Goal: Information Seeking & Learning: Learn about a topic

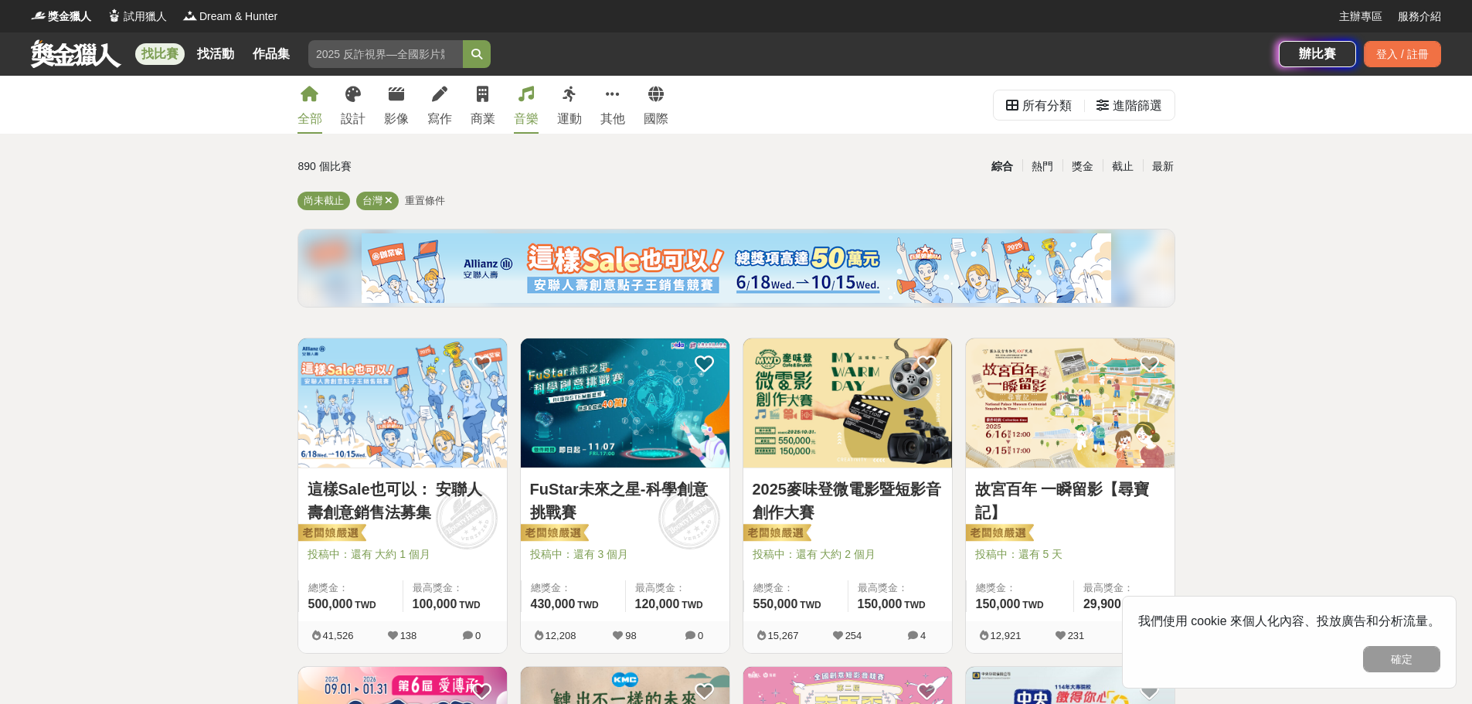
click at [526, 121] on div "音樂" at bounding box center [526, 119] width 25 height 19
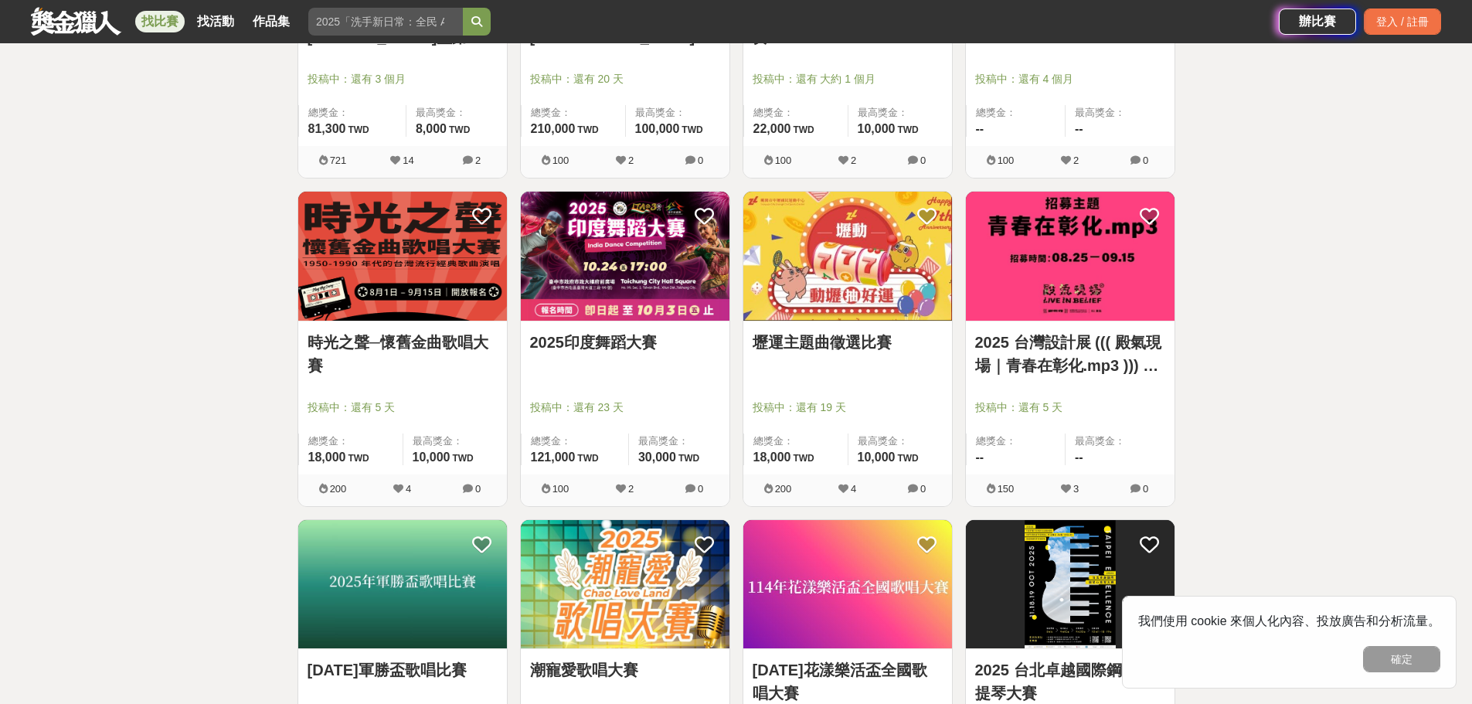
scroll to position [1159, 0]
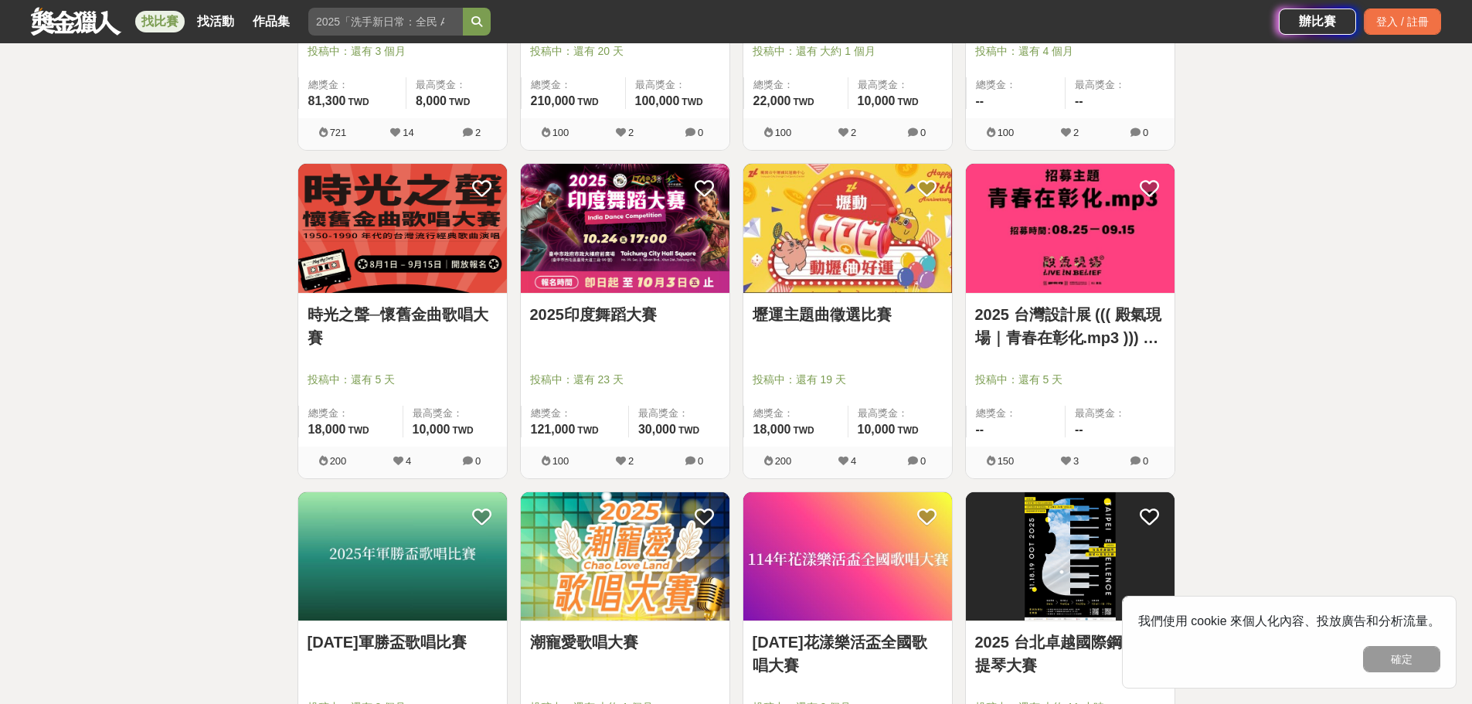
click at [411, 272] on img at bounding box center [402, 228] width 209 height 129
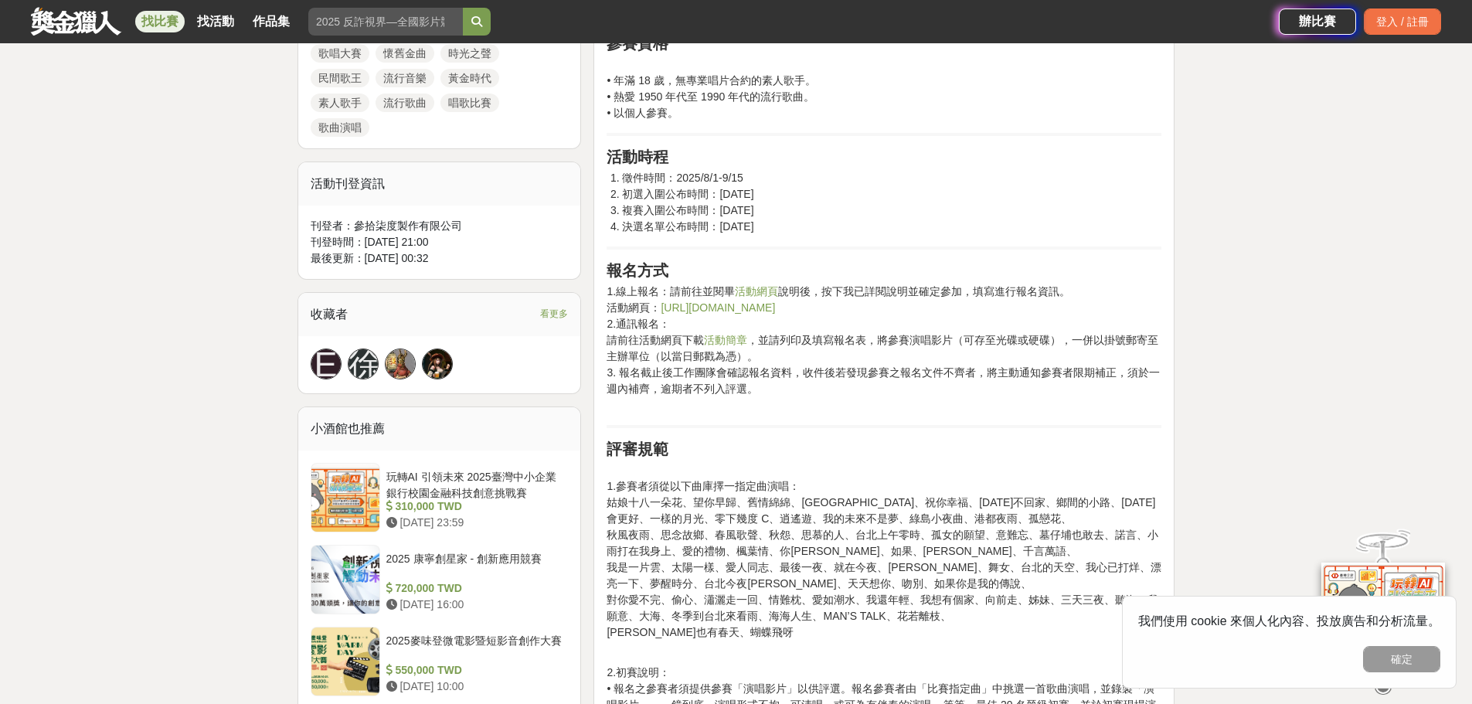
scroll to position [773, 0]
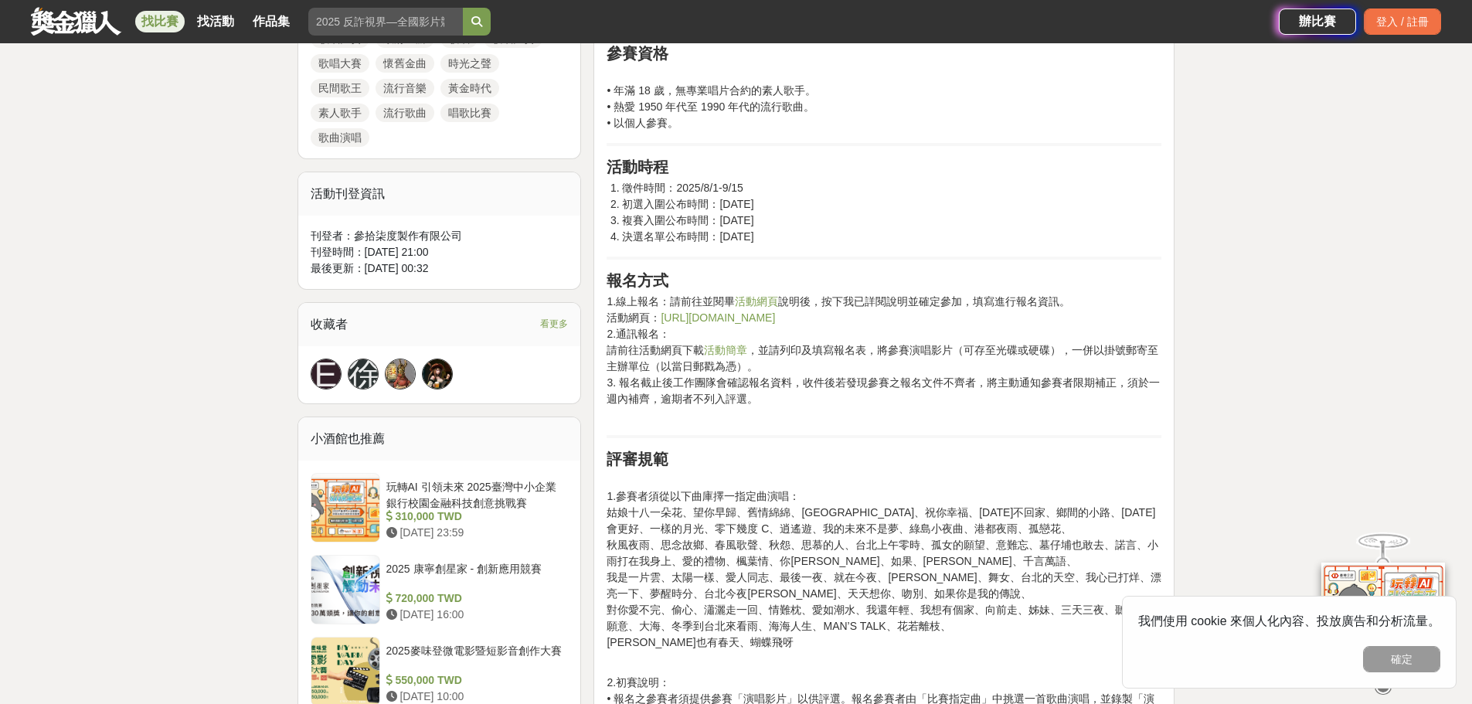
click at [708, 322] on link "[URL][DOMAIN_NAME]" at bounding box center [718, 317] width 114 height 12
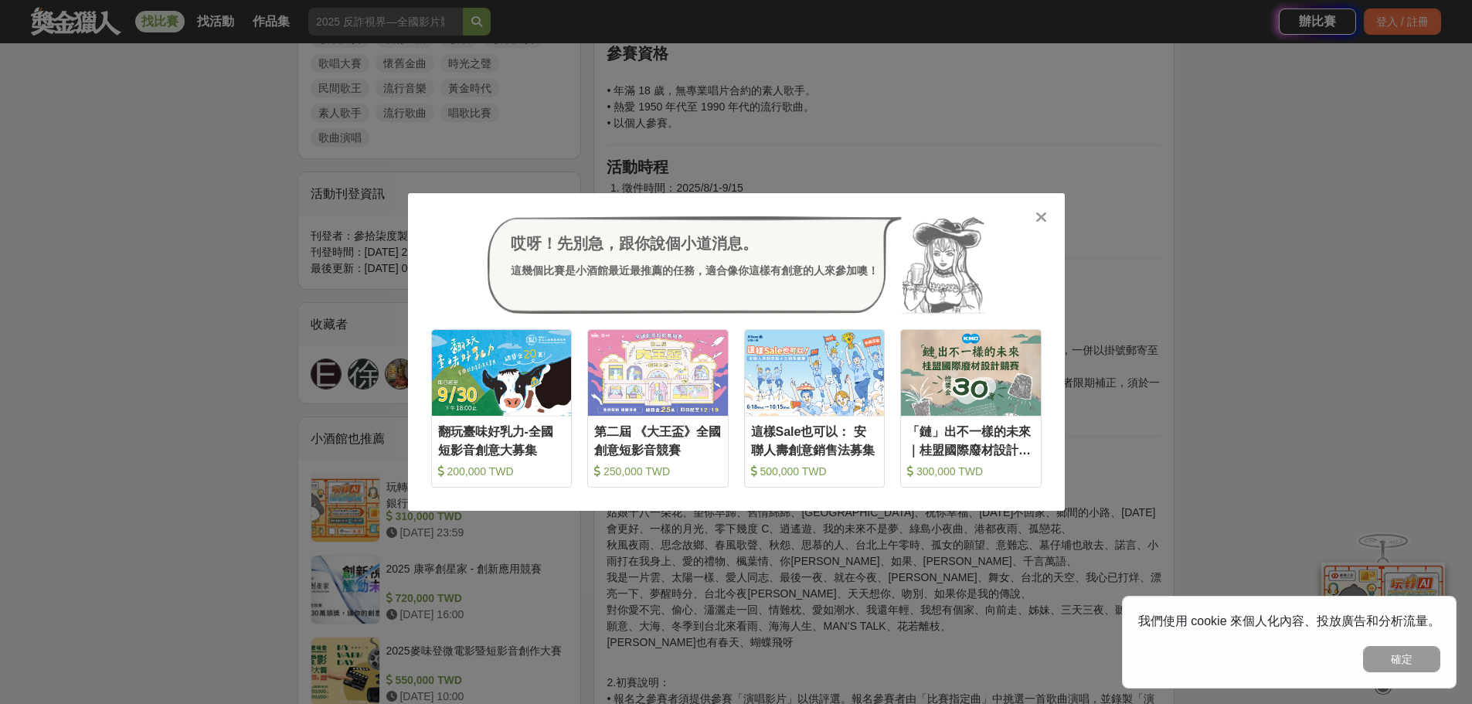
click at [1034, 214] on div at bounding box center [1041, 216] width 15 height 15
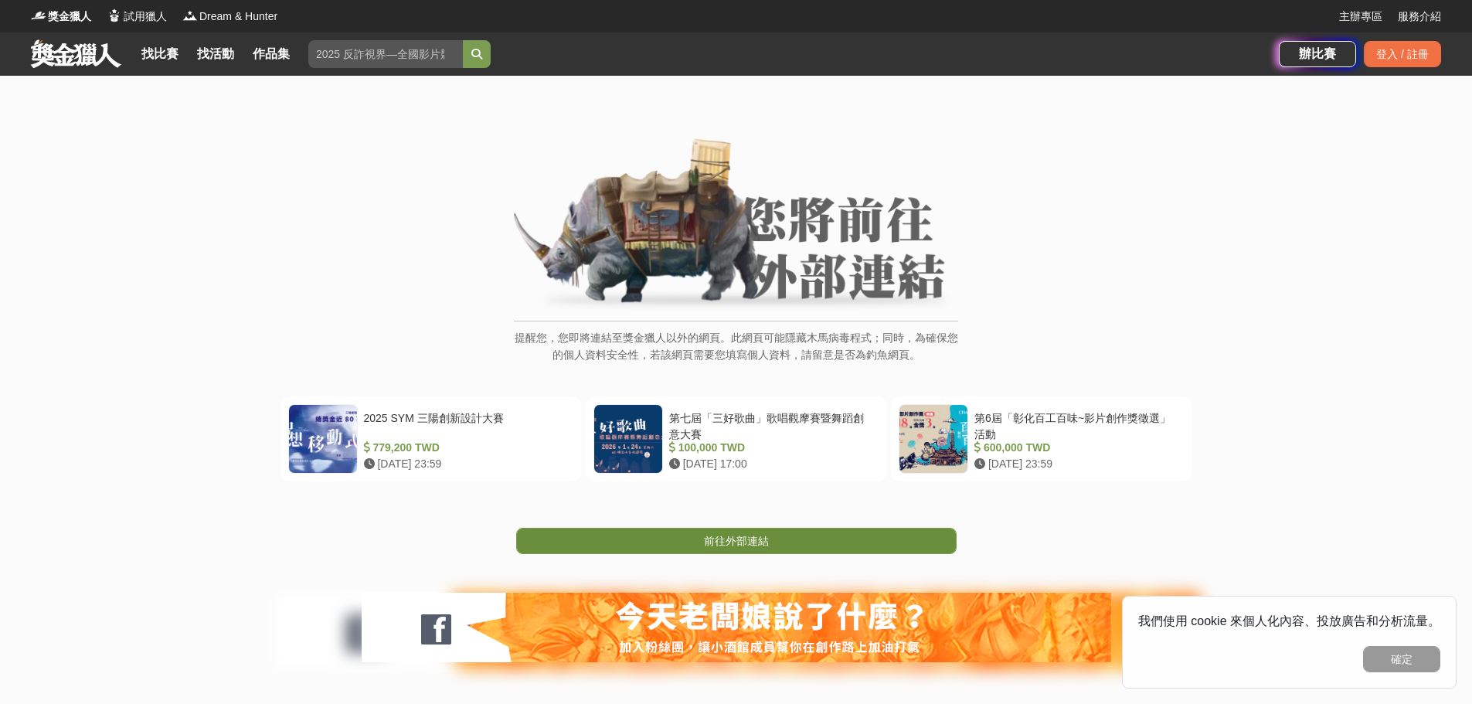
click at [705, 539] on span "前往外部連結" at bounding box center [736, 541] width 65 height 12
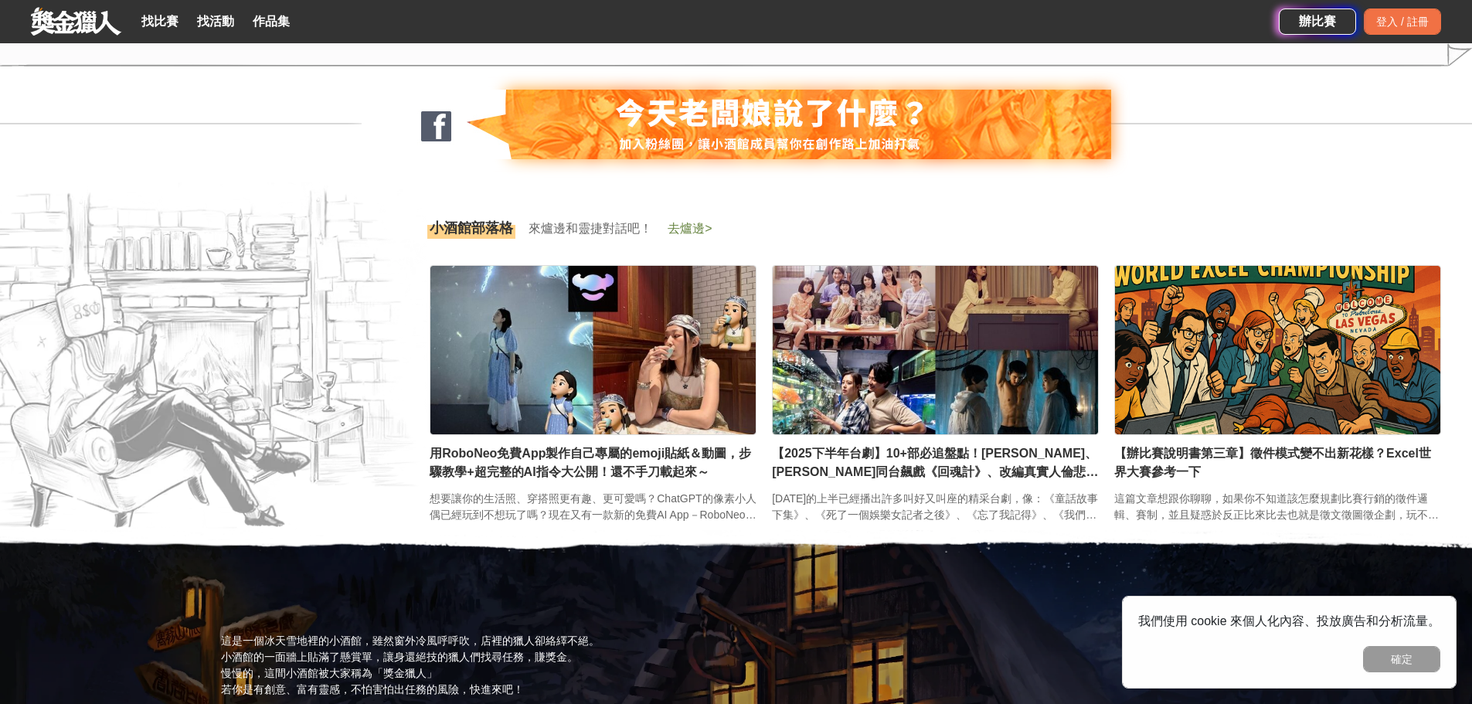
scroll to position [2164, 0]
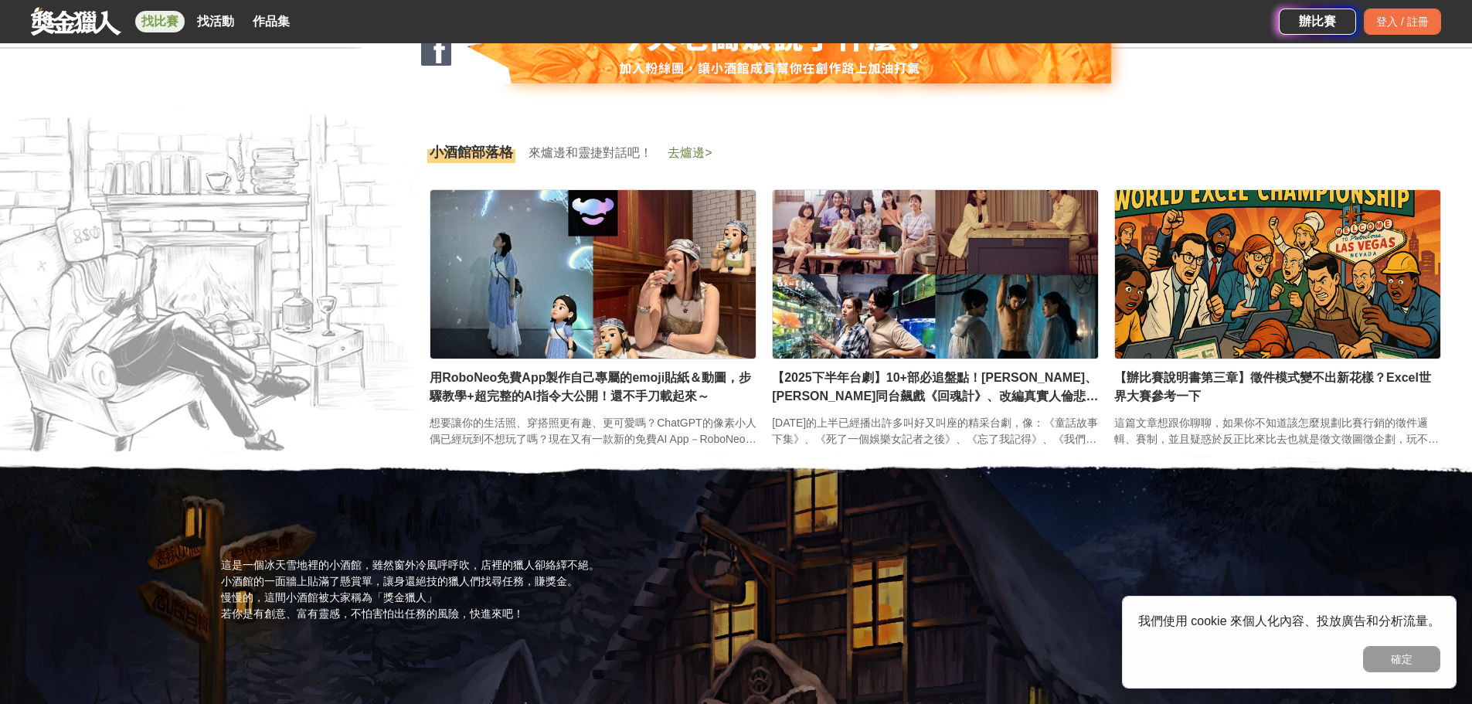
click at [151, 25] on link "找比賽" at bounding box center [159, 22] width 49 height 22
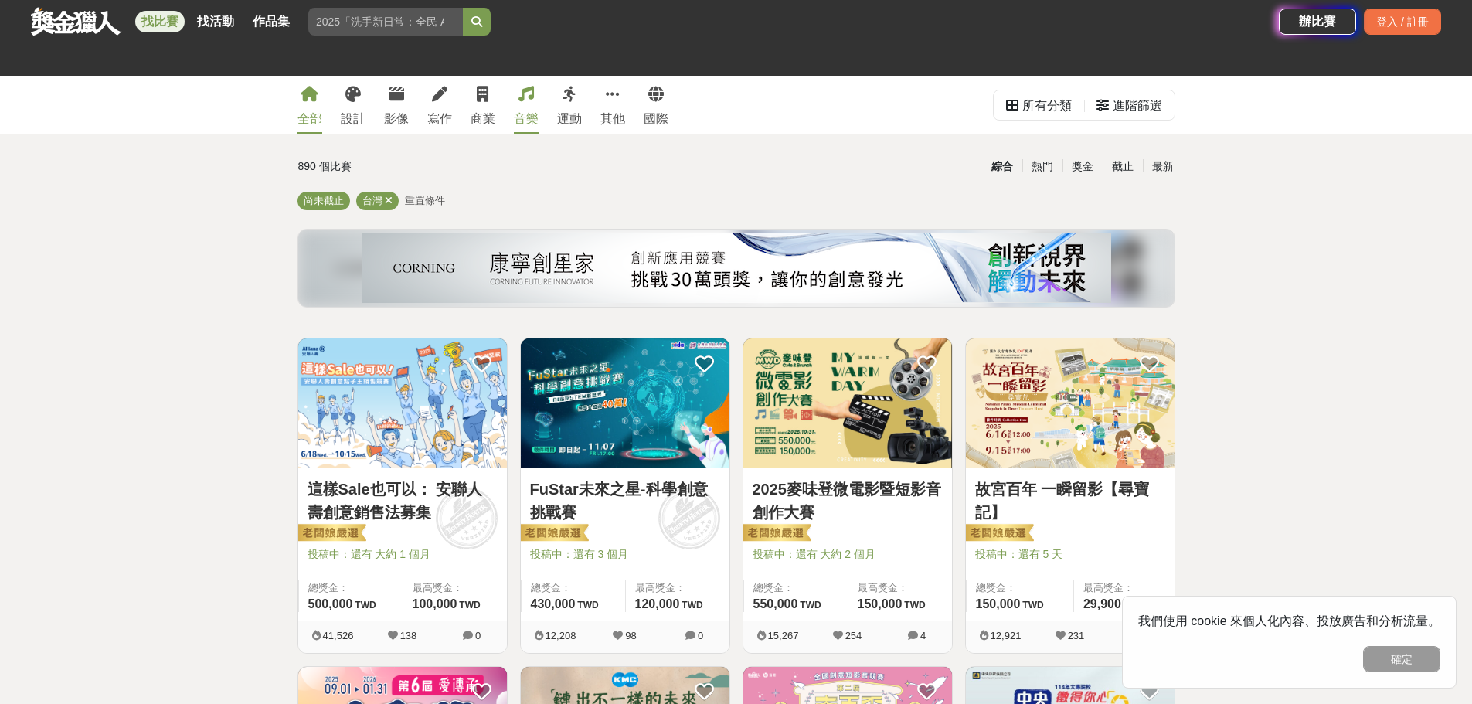
click at [529, 107] on link "音樂" at bounding box center [526, 105] width 25 height 58
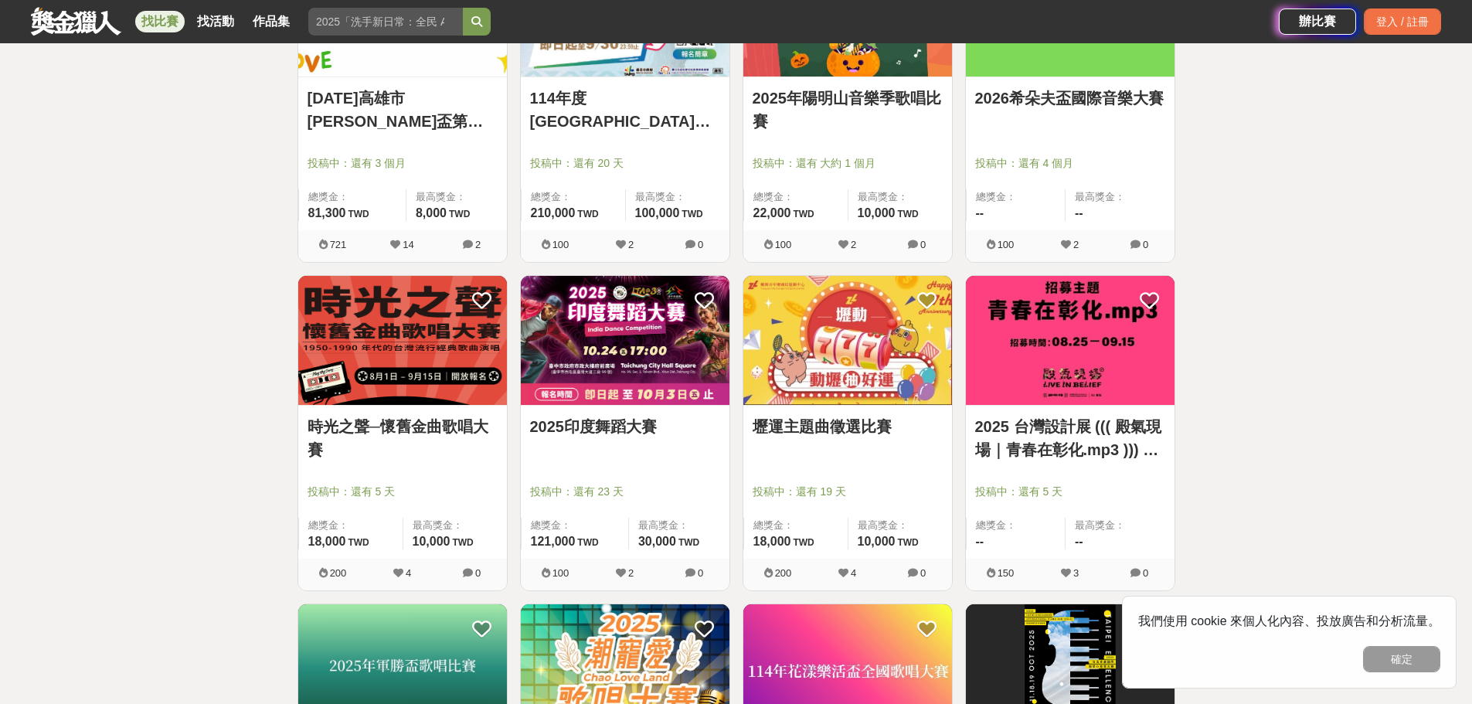
scroll to position [1082, 0]
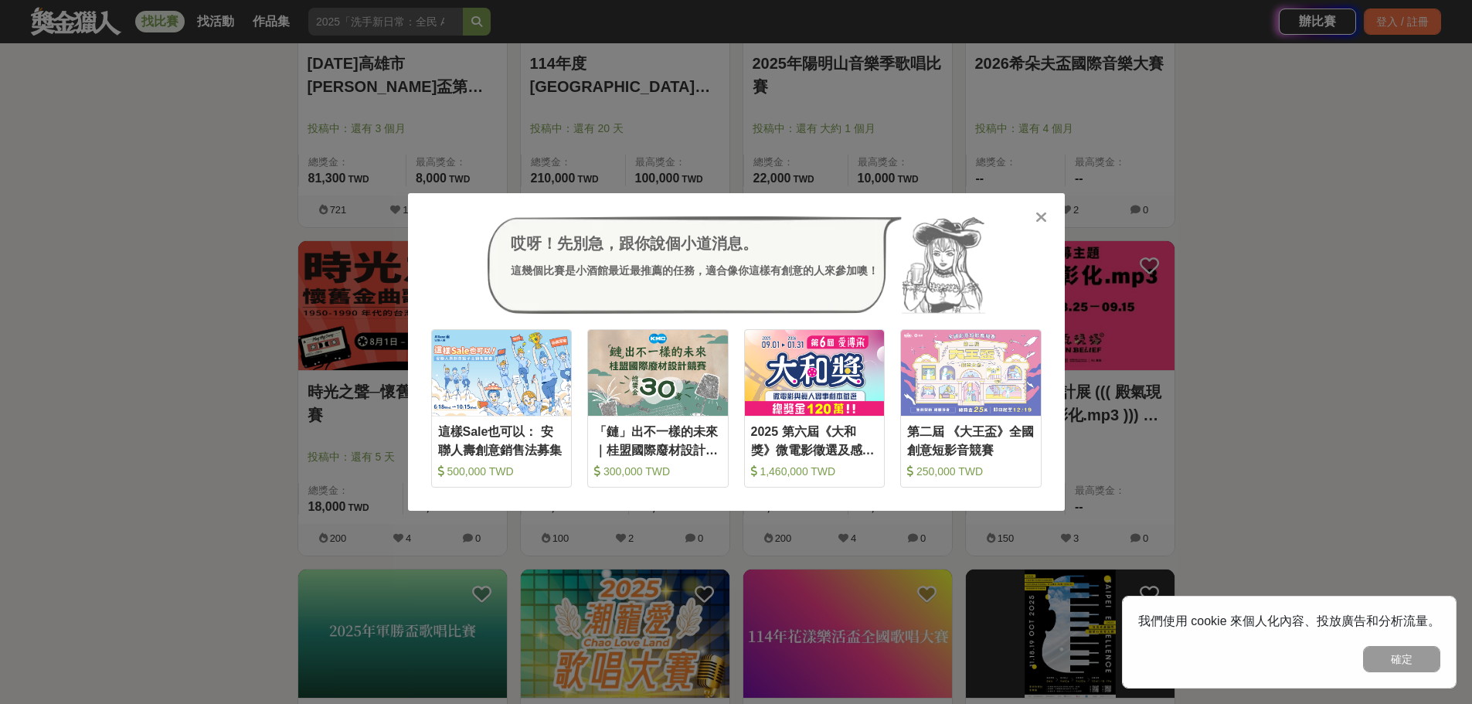
click at [1043, 219] on icon at bounding box center [1042, 216] width 12 height 15
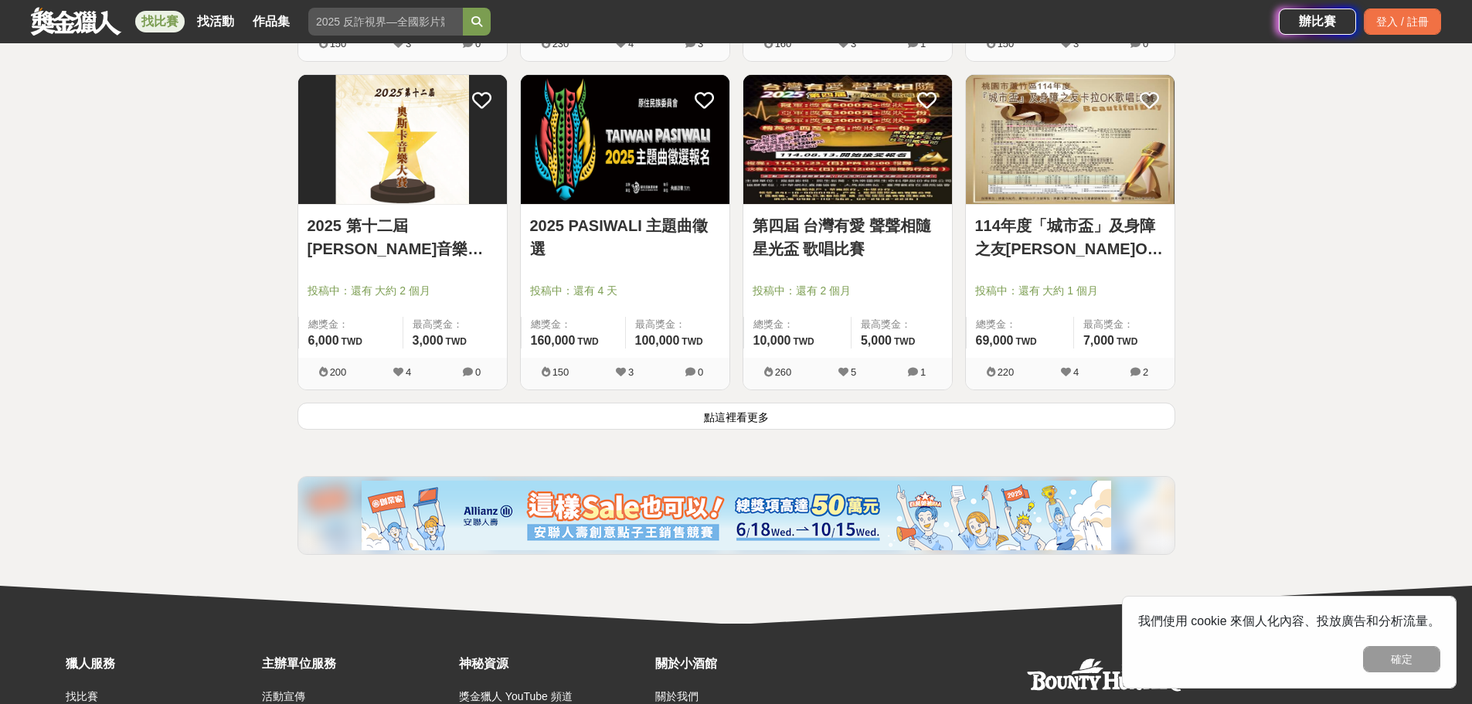
scroll to position [1932, 0]
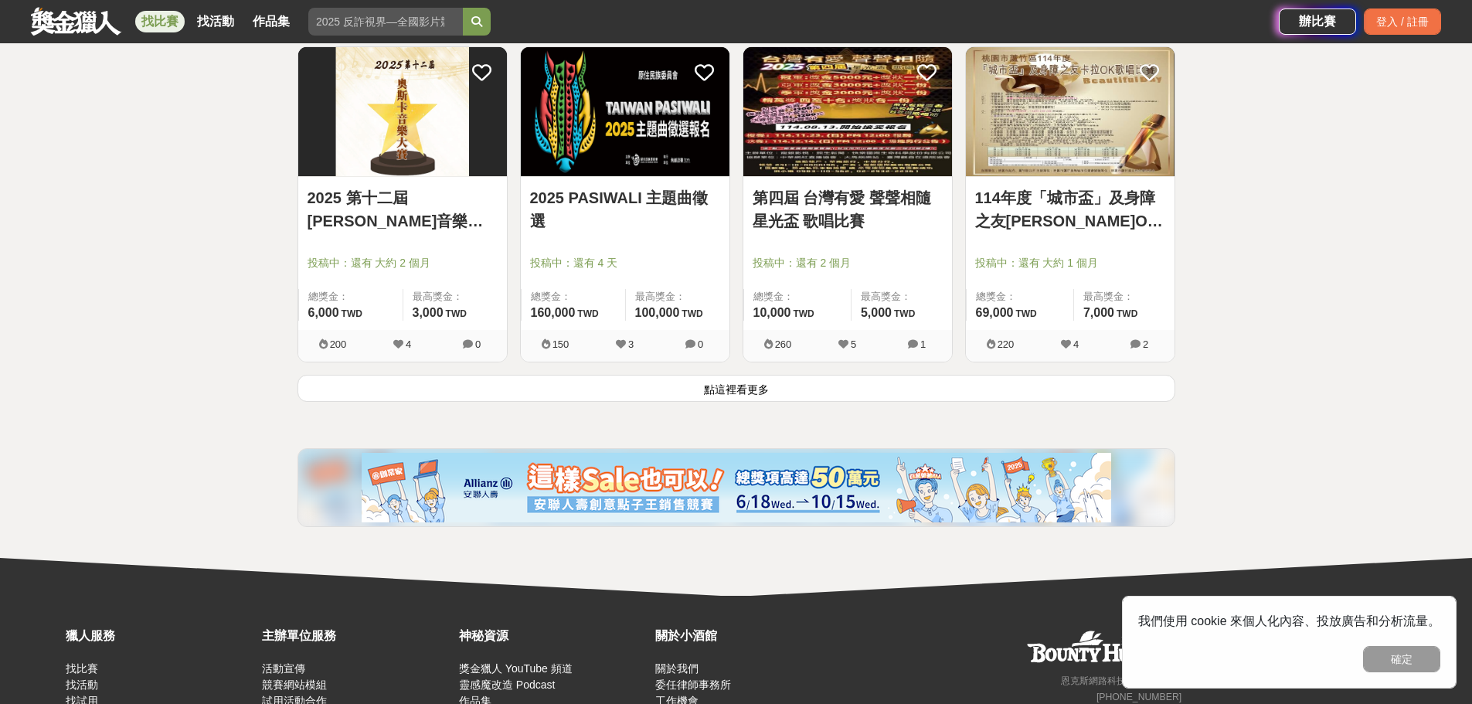
click at [740, 389] on button "點這裡看更多" at bounding box center [737, 388] width 878 height 27
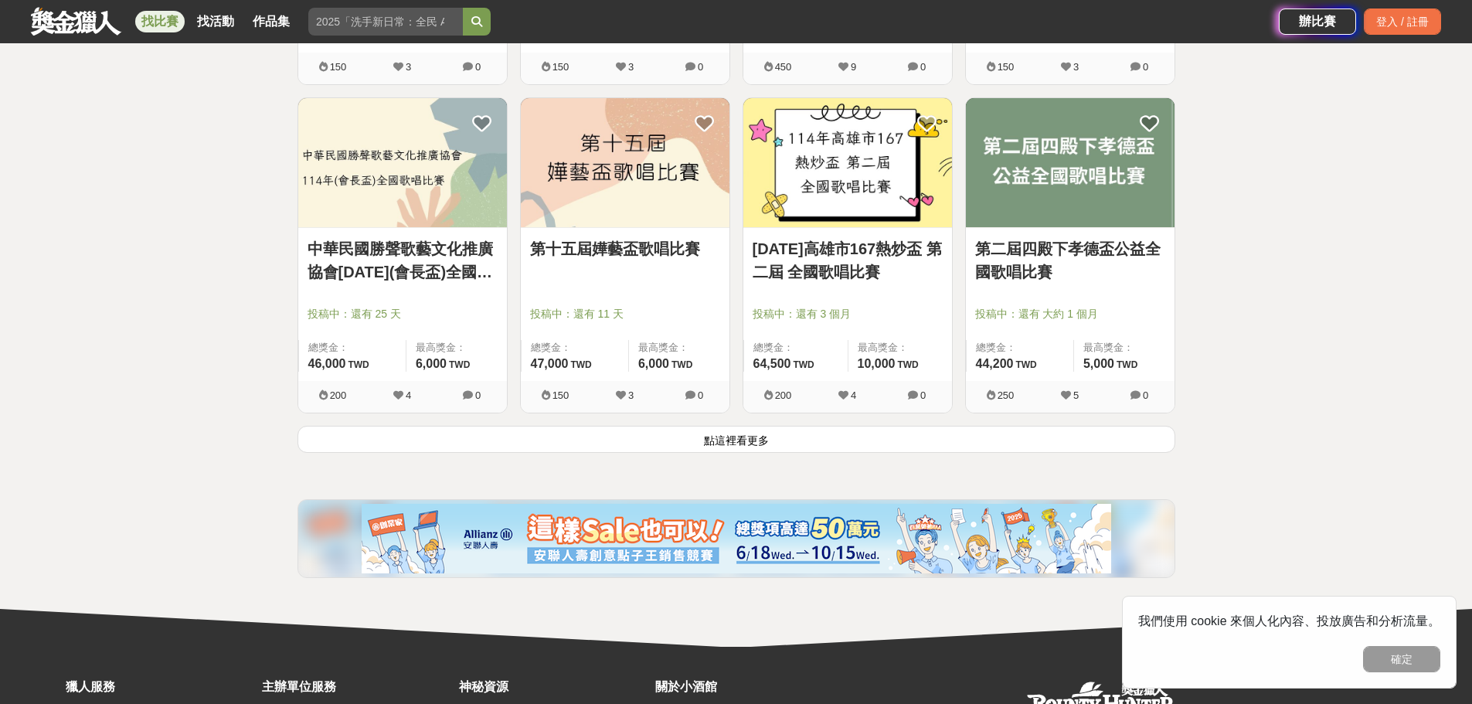
scroll to position [3864, 0]
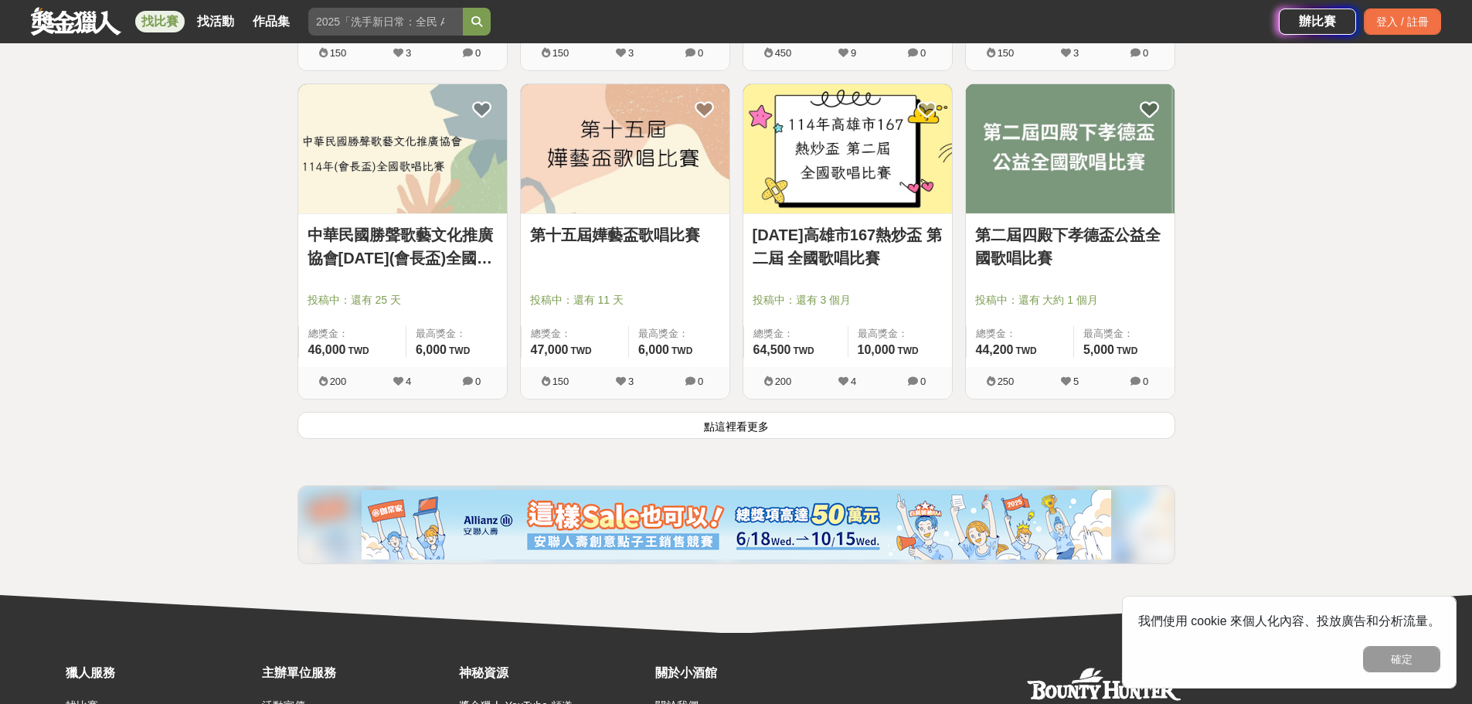
click at [730, 428] on button "點這裡看更多" at bounding box center [737, 425] width 878 height 27
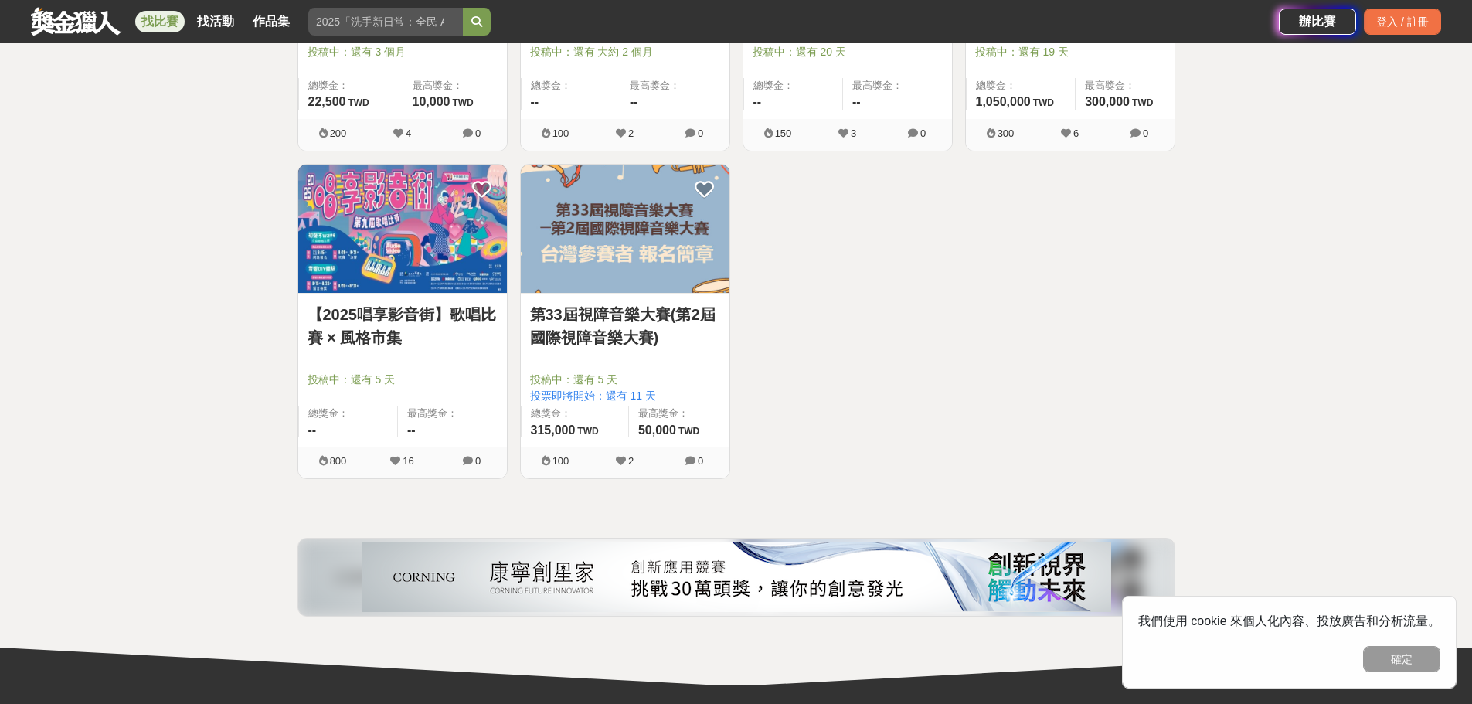
scroll to position [5063, 0]
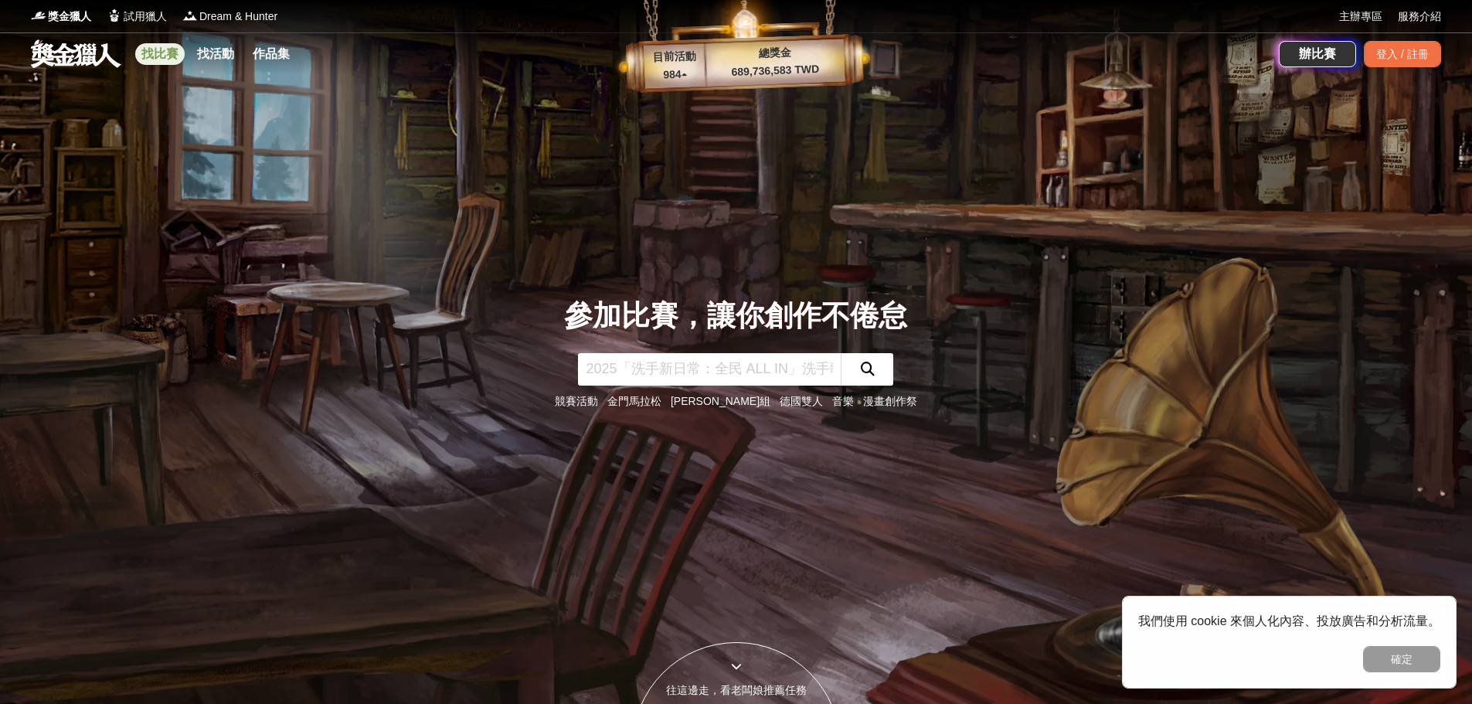
click at [165, 54] on link "找比賽" at bounding box center [159, 54] width 49 height 22
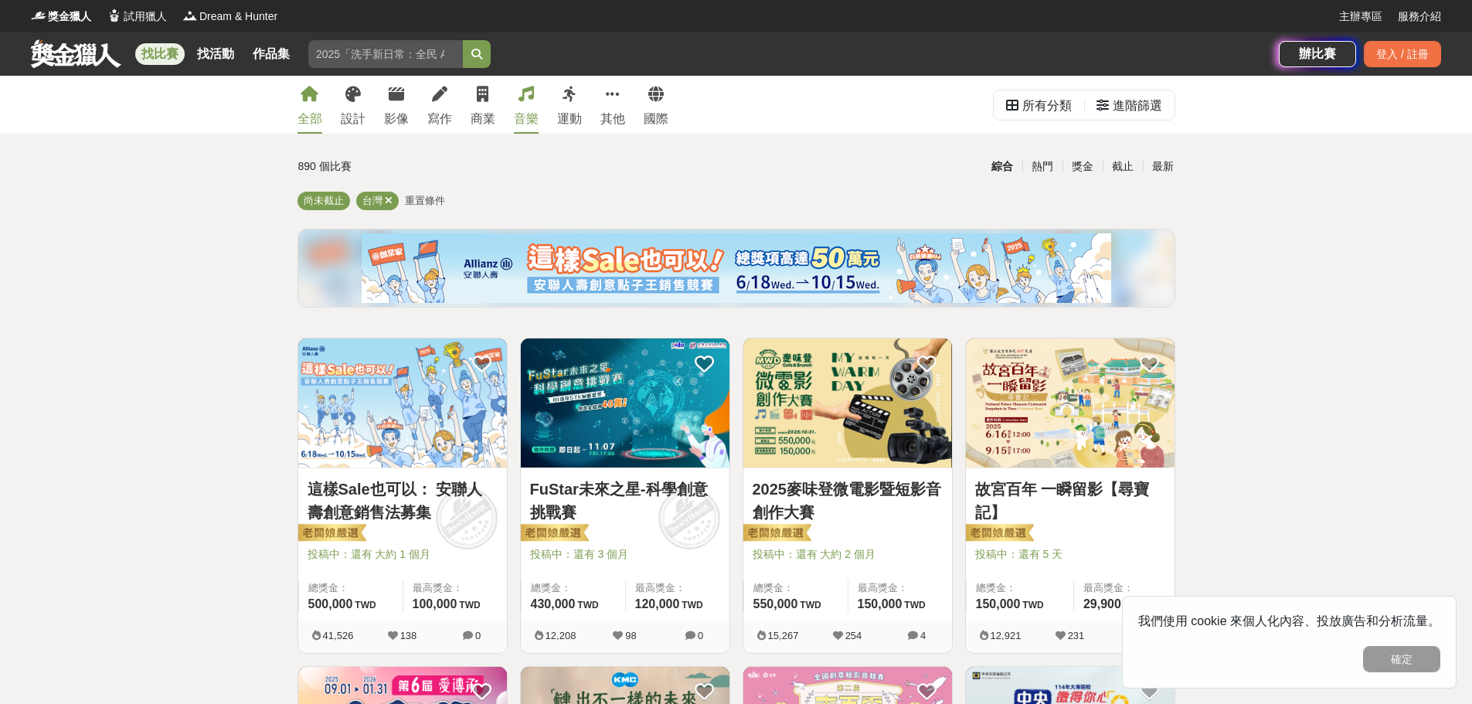
click at [529, 111] on div "音樂" at bounding box center [526, 119] width 25 height 19
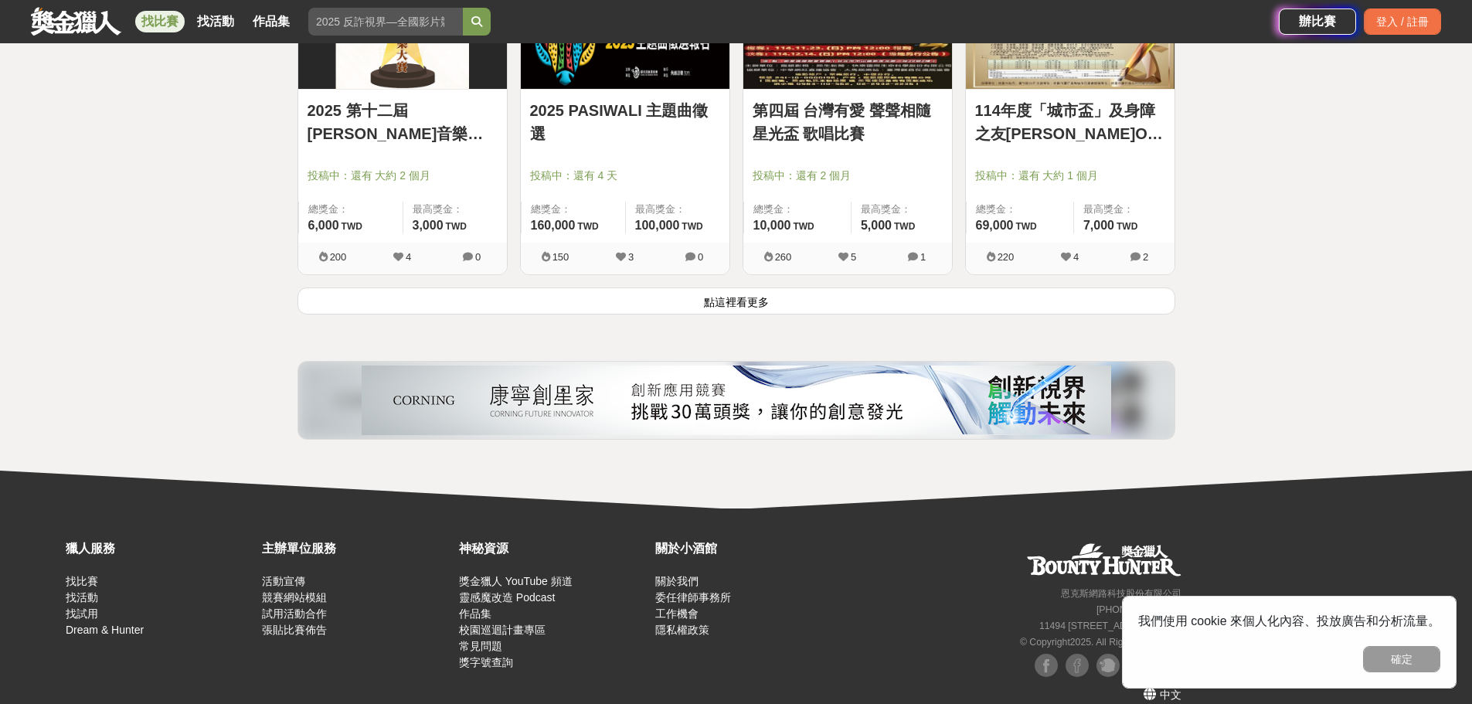
scroll to position [2040, 0]
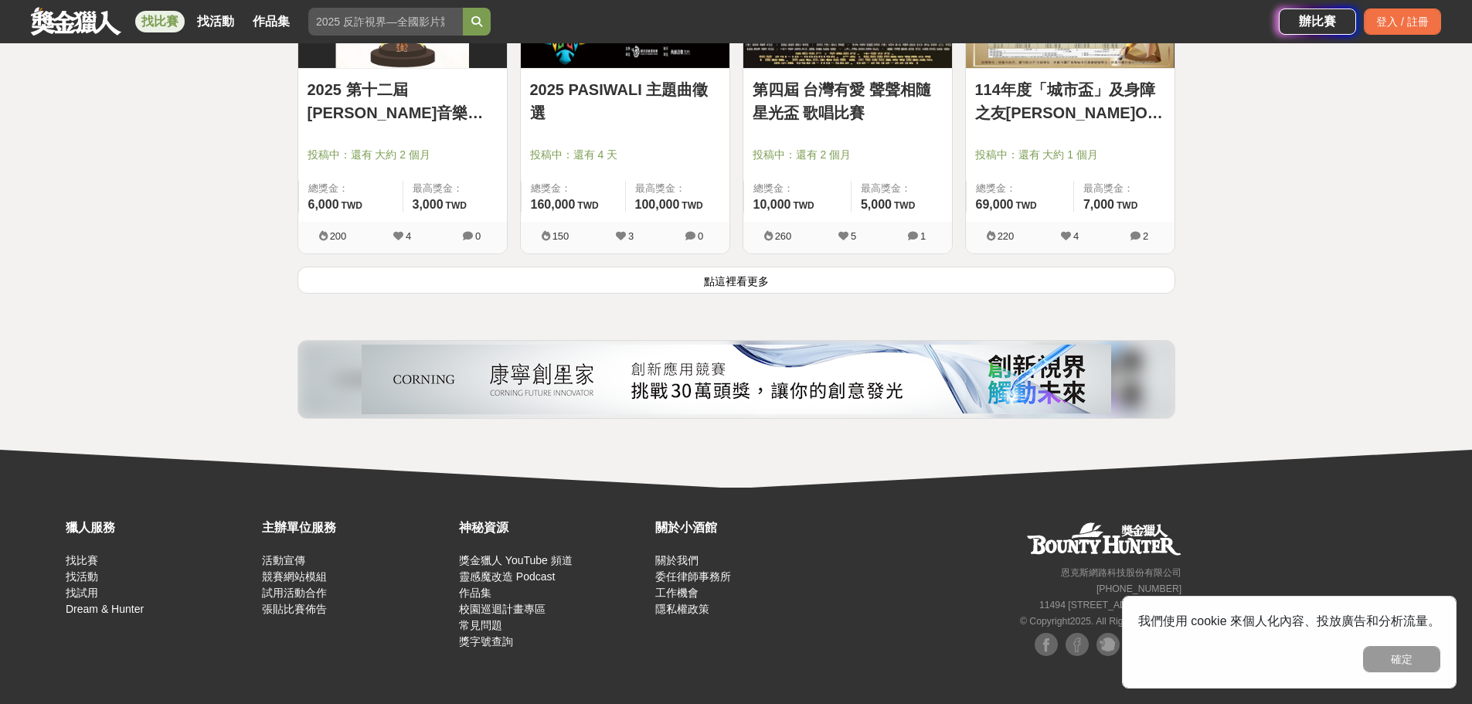
click at [725, 283] on button "點這裡看更多" at bounding box center [737, 280] width 878 height 27
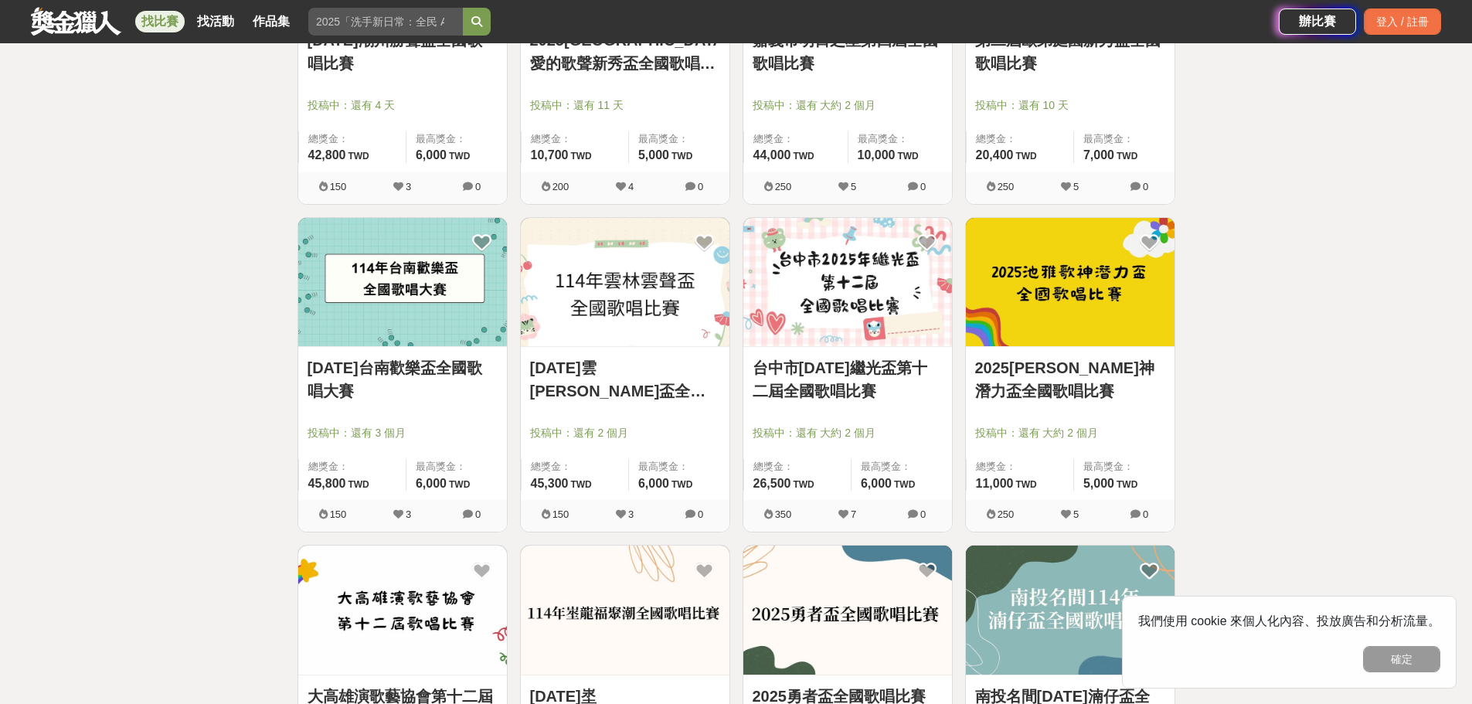
scroll to position [3354, 0]
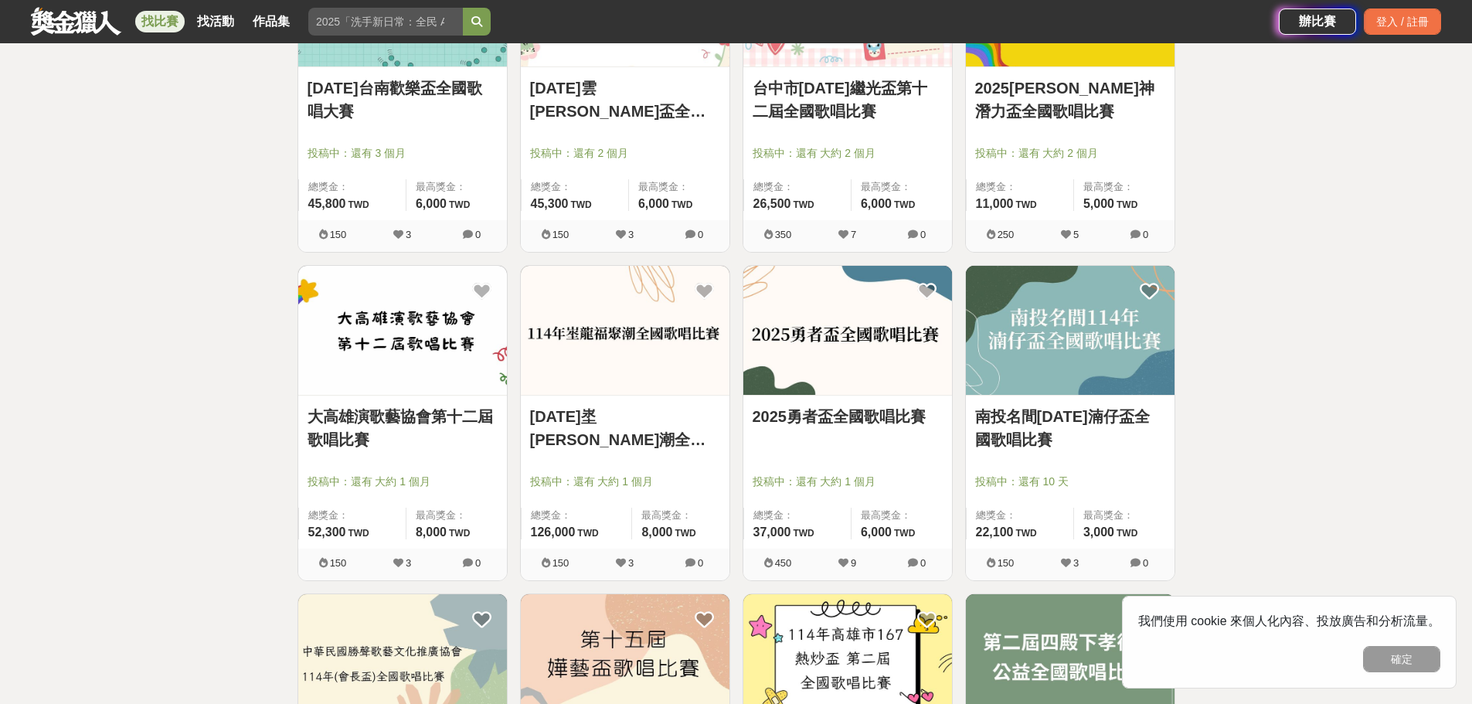
click at [1068, 348] on img at bounding box center [1070, 330] width 209 height 129
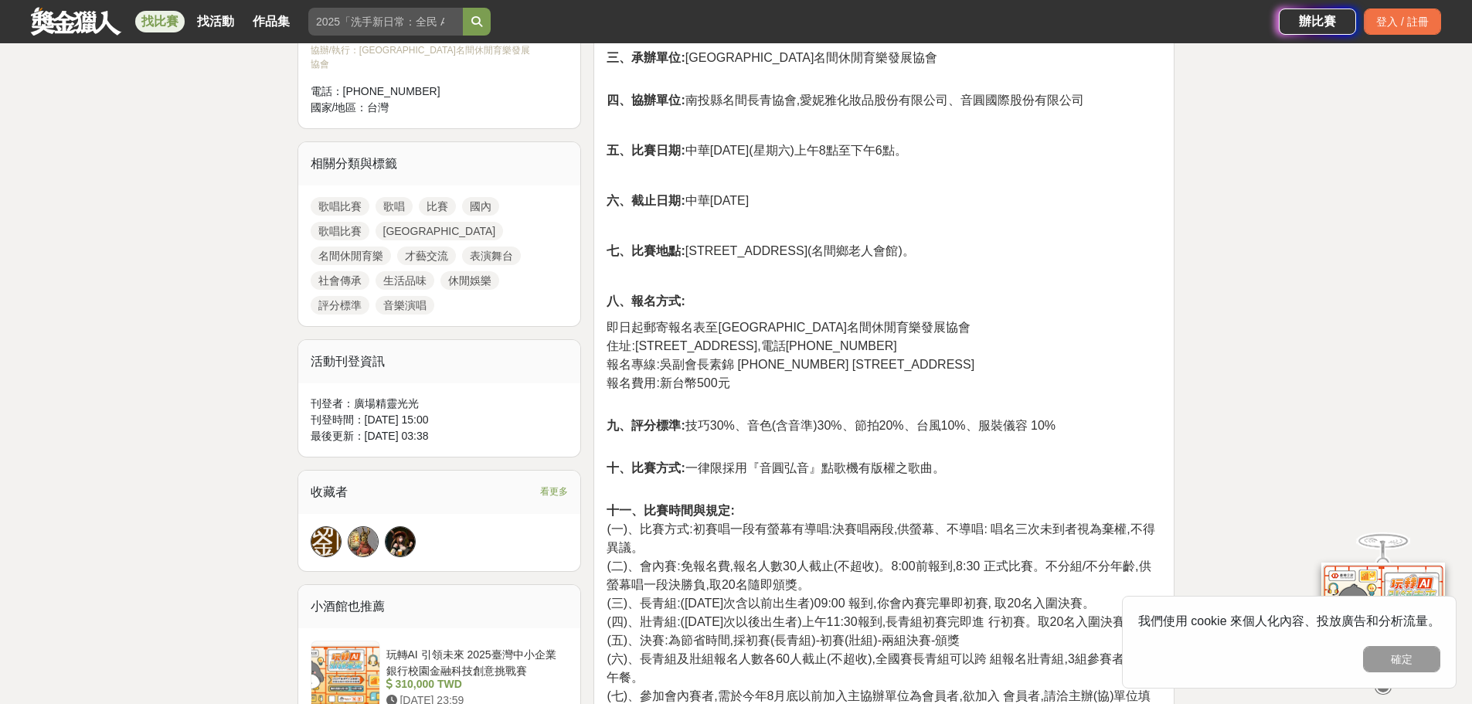
scroll to position [696, 0]
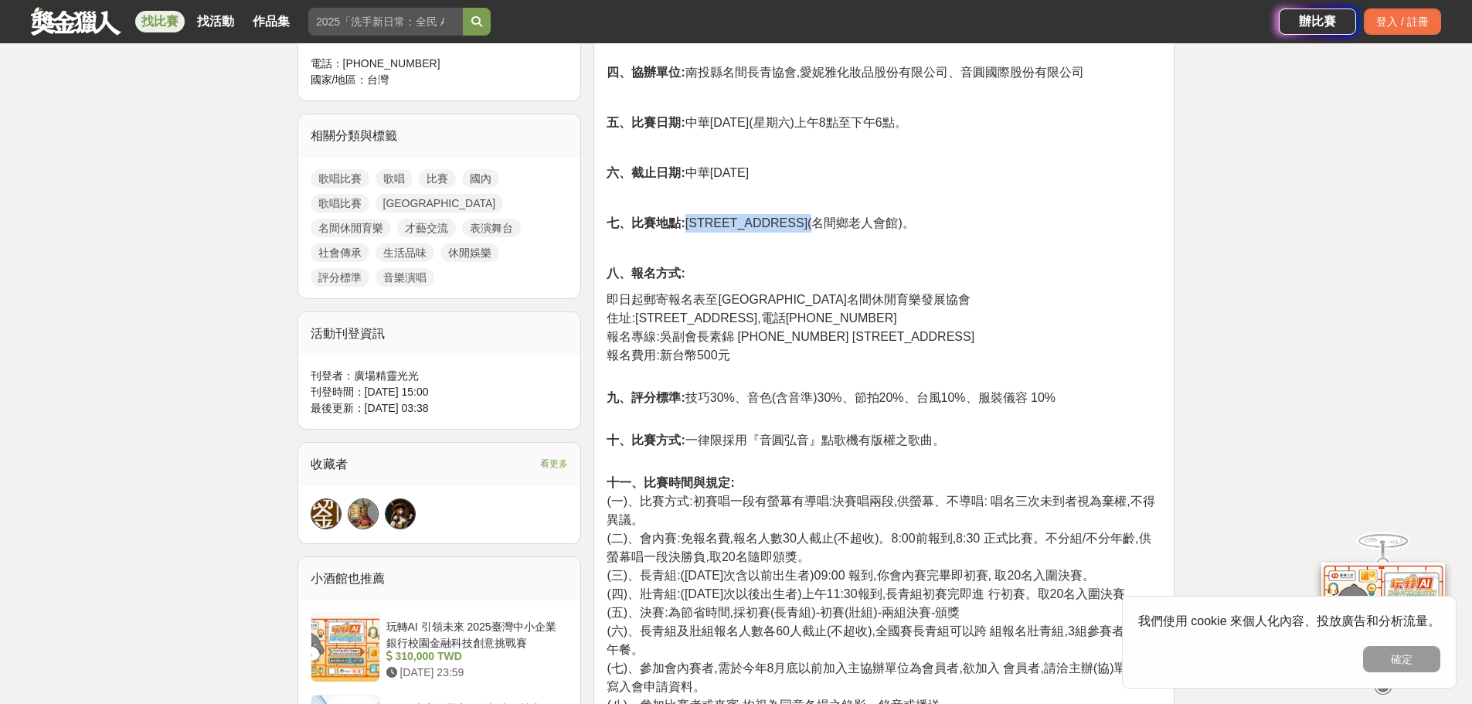
drag, startPoint x: 687, startPoint y: 203, endPoint x: 867, endPoint y: 206, distance: 180.1
click at [867, 216] on span "七、比賽地點: 南投縣名間鄉中正村庄仔巷24-1號(名間鄉老人會館)。" at bounding box center [761, 222] width 308 height 13
